Goal: Navigation & Orientation: Find specific page/section

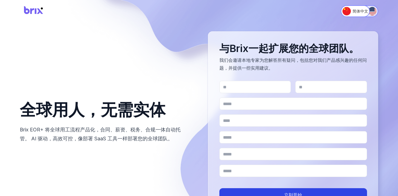
click at [371, 11] on img "Switch to English" at bounding box center [372, 11] width 8 height 8
click at [373, 11] on img "Switch to English" at bounding box center [372, 11] width 8 height 8
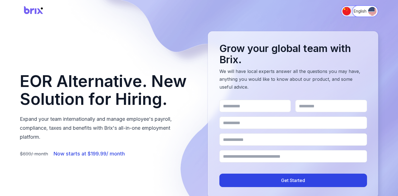
click at [343, 14] on img "Switch to 简体中文" at bounding box center [347, 11] width 8 height 8
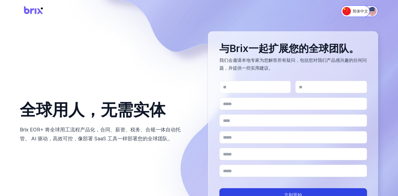
click at [373, 11] on img "Switch to English" at bounding box center [372, 11] width 8 height 8
